Goal: Task Accomplishment & Management: Use online tool/utility

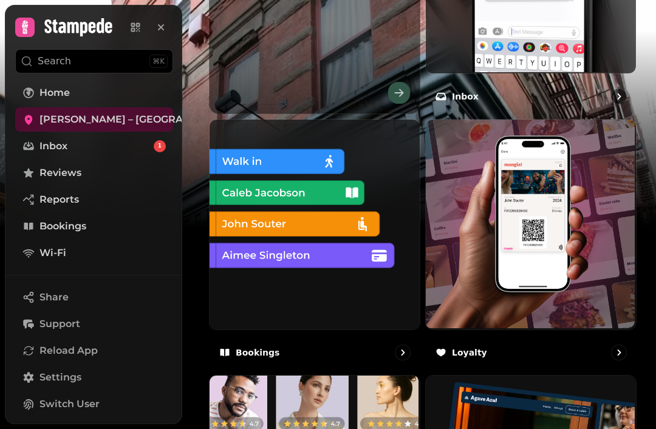
scroll to position [613, 0]
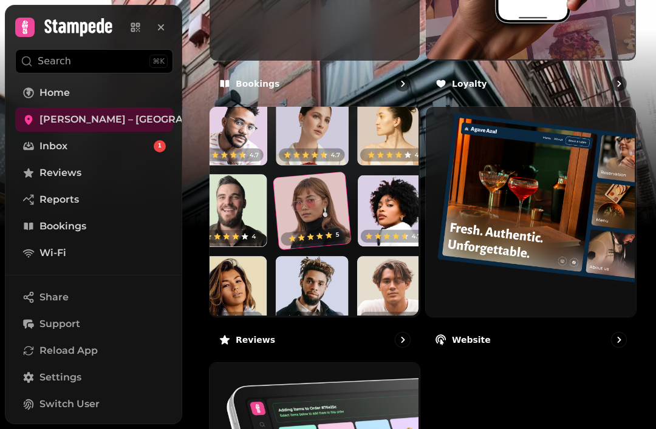
click at [90, 92] on link "Home" at bounding box center [94, 93] width 158 height 24
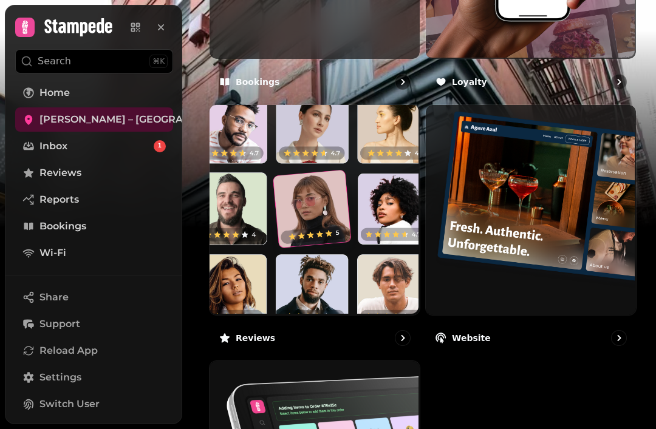
scroll to position [884, 0]
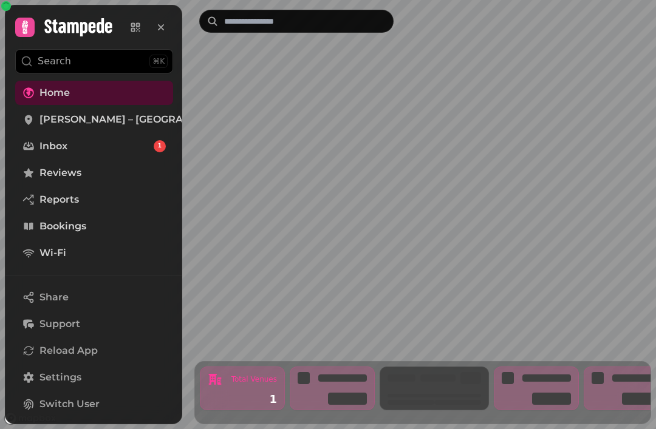
click at [89, 87] on link "Home" at bounding box center [94, 93] width 158 height 24
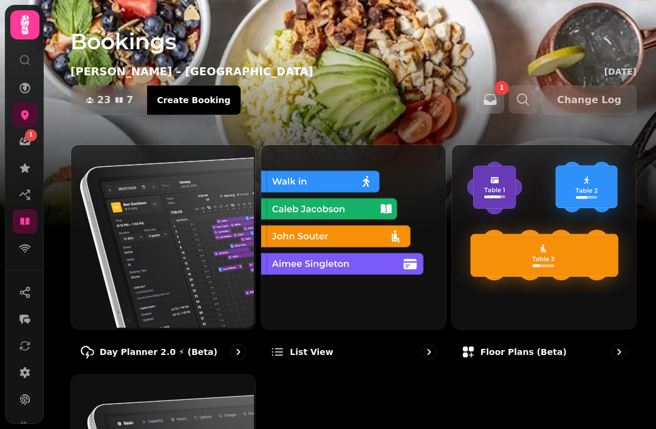
click at [167, 348] on p "Day Planner 2.0 ⚡ (Beta)" at bounding box center [159, 352] width 118 height 12
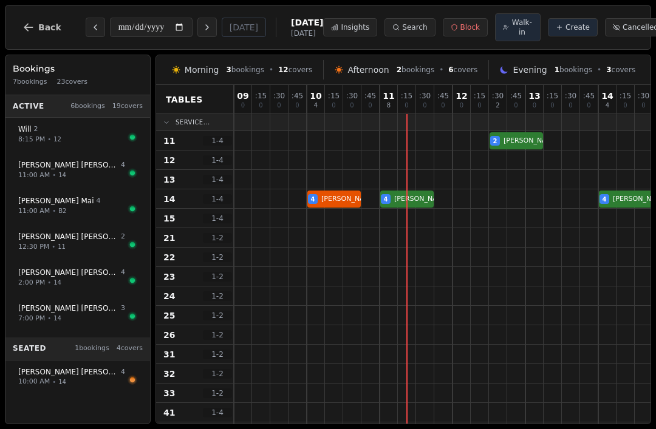
click at [62, 239] on span "[PERSON_NAME]" at bounding box center [68, 237] width 100 height 10
select select "****"
select select "*"
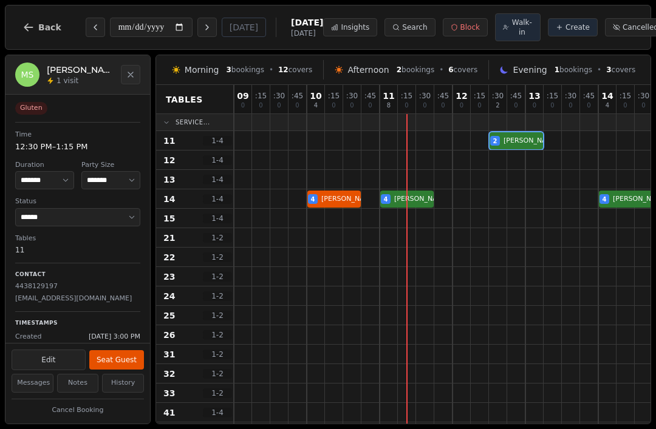
click at [113, 359] on button "Seat Guest" at bounding box center [116, 359] width 55 height 19
select select "******"
click at [25, 27] on icon "button" at bounding box center [28, 27] width 12 height 12
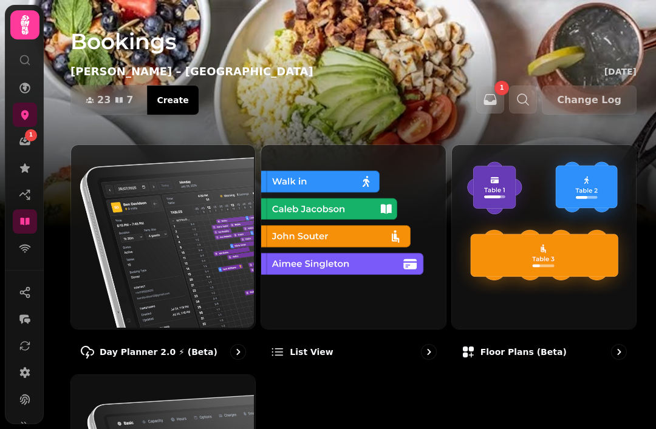
click at [120, 354] on p "Day Planner 2.0 ⚡ (Beta)" at bounding box center [159, 352] width 118 height 12
